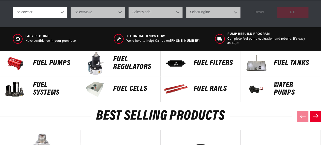
scroll to position [203, 0]
click at [121, 66] on p "FUEL REGULATORS" at bounding box center [134, 63] width 42 height 15
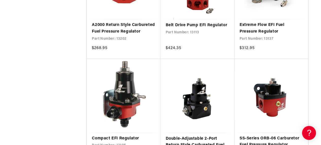
scroll to position [686, 0]
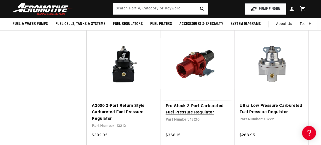
click at [199, 105] on link "Pro-Stock 2-Port Carbureted Fuel Pressure Regulator" at bounding box center [198, 109] width 64 height 13
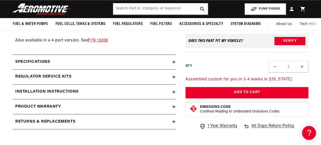
scroll to position [356, 0]
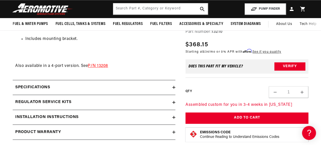
click at [174, 87] on icon at bounding box center [173, 87] width 3 height 0
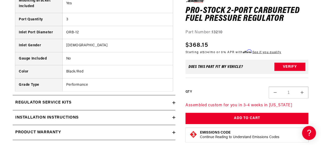
scroll to position [533, 0]
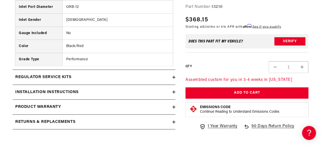
click at [174, 90] on icon at bounding box center [173, 91] width 3 height 3
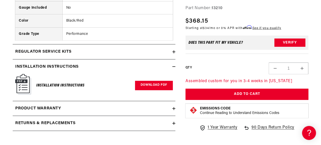
scroll to position [0, 202]
click at [151, 83] on link "Download PDF" at bounding box center [154, 85] width 38 height 9
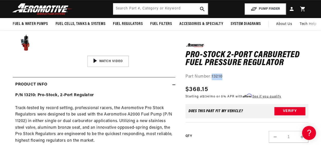
drag, startPoint x: 225, startPoint y: 76, endPoint x: 213, endPoint y: 76, distance: 11.7
click at [213, 76] on div "Part Number: 13210" at bounding box center [247, 76] width 123 height 7
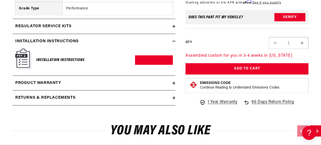
scroll to position [0, 0]
click at [151, 58] on link "Download PDF" at bounding box center [154, 59] width 38 height 9
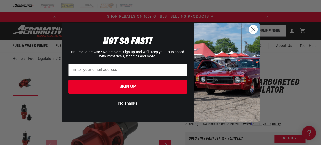
click at [252, 29] on circle "Close dialog" at bounding box center [253, 29] width 8 height 8
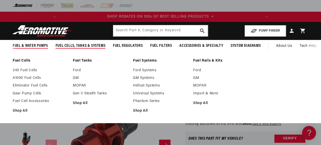
scroll to position [0, 202]
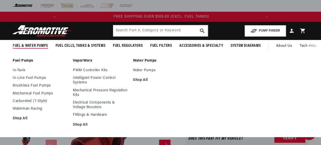
click at [41, 44] on span "Fuel & Water Pumps" at bounding box center [30, 45] width 35 height 5
click at [29, 78] on link "In-Line Fuel Pumps" at bounding box center [40, 78] width 55 height 5
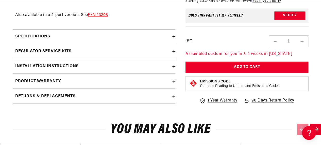
click at [172, 35] on icon at bounding box center [173, 36] width 3 height 3
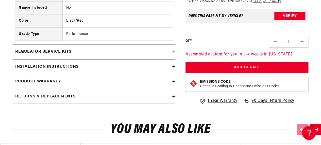
scroll to position [0, 202]
click at [173, 50] on icon at bounding box center [173, 51] width 3 height 3
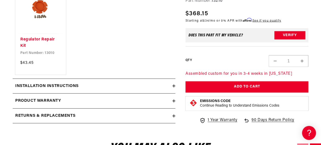
scroll to position [660, 0]
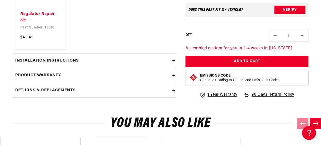
click at [172, 73] on div "Product warranty" at bounding box center [93, 75] width 160 height 7
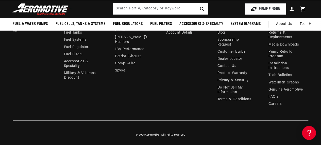
scroll to position [1193, 0]
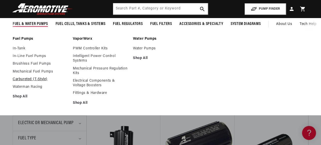
click at [25, 78] on link "Carbureted (T-Style)" at bounding box center [40, 79] width 55 height 5
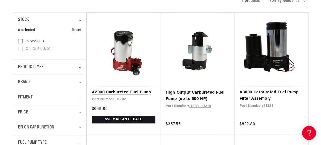
scroll to position [0, 202]
click at [130, 92] on link "A2000 Carbureted Fuel Pump" at bounding box center [123, 92] width 63 height 7
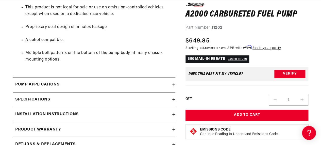
scroll to position [406, 0]
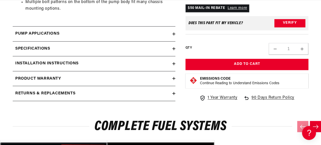
click at [54, 31] on h2 "Pump Applications" at bounding box center [37, 33] width 44 height 7
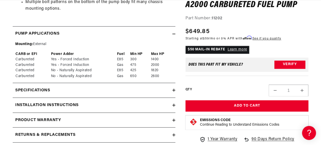
scroll to position [0, 202]
click at [72, 103] on h2 "Installation Instructions" at bounding box center [46, 105] width 63 height 7
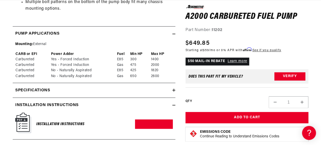
scroll to position [0, 0]
click at [152, 124] on link "Download PDF" at bounding box center [154, 123] width 38 height 9
